Goal: Find specific page/section: Find specific page/section

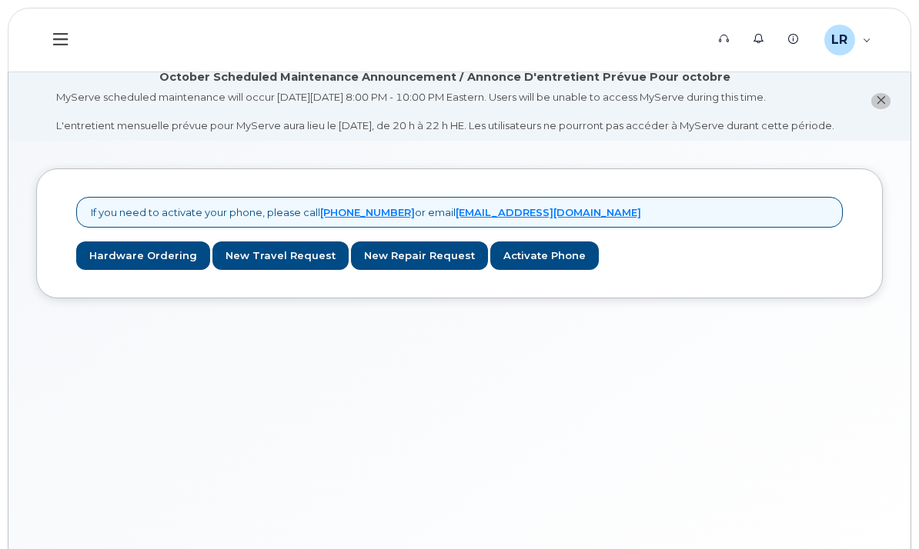
click at [0, 0] on link "Dashboard" at bounding box center [0, 0] width 0 height 0
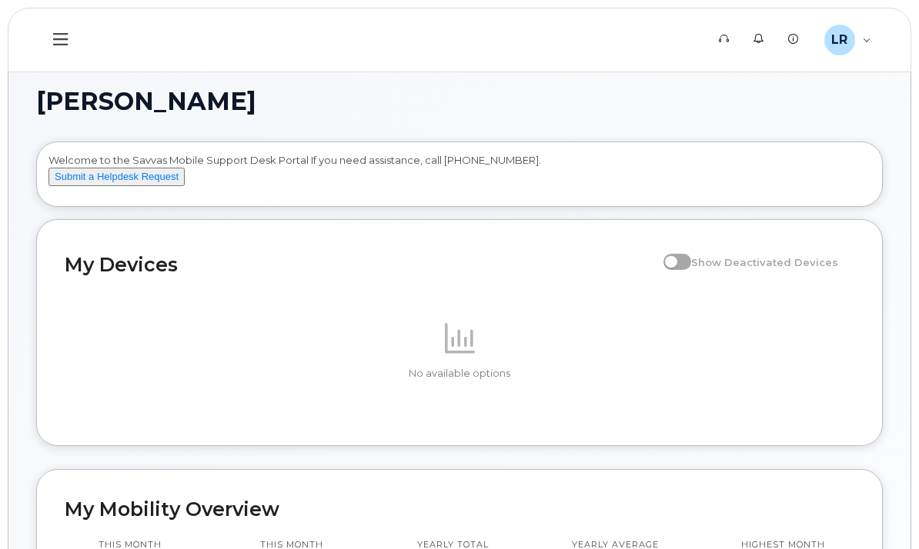
click at [0, 0] on div "My Devices" at bounding box center [0, 0] width 0 height 0
